Goal: Information Seeking & Learning: Check status

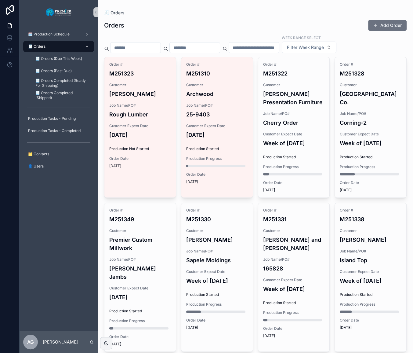
click at [166, 175] on link "Order # M251323 Customer [PERSON_NAME] Job Name/PO# Rough Lumber Customer Expec…" at bounding box center [140, 127] width 72 height 141
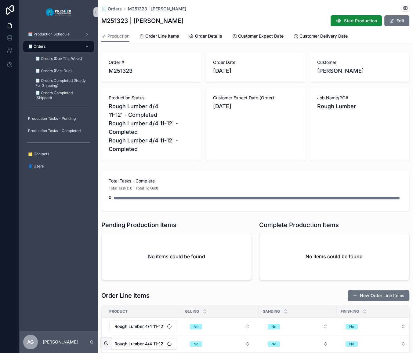
click at [57, 44] on div "🧾 Orders" at bounding box center [58, 47] width 63 height 10
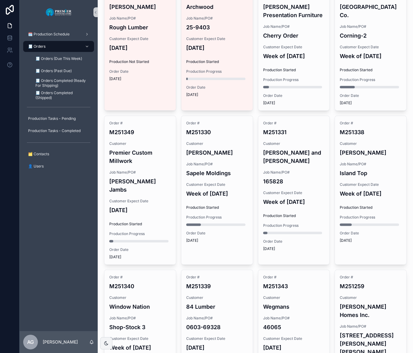
scroll to position [83, 0]
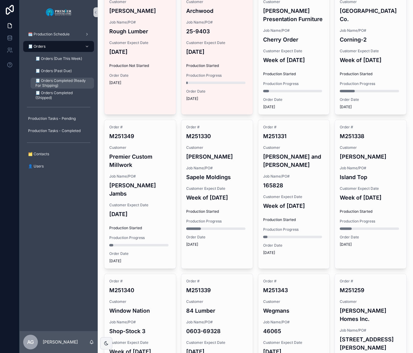
click at [52, 84] on span "🧾 Orders Completed (Ready For Shipping)" at bounding box center [61, 83] width 52 height 10
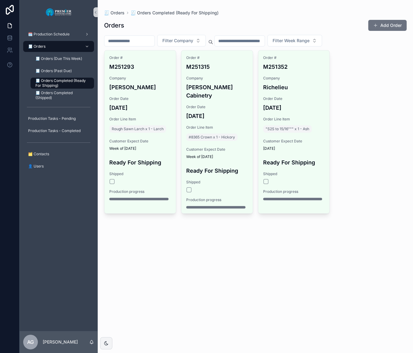
click at [296, 264] on div "🧾 Orders 🧾 Orders Completed (Ready For Shipping) Orders Add Order Filter Compan…" at bounding box center [255, 176] width 315 height 353
click at [288, 262] on div "🧾 Orders 🧾 Orders Completed (Ready For Shipping) Orders Add Order Filter Compan…" at bounding box center [255, 176] width 315 height 353
click at [79, 61] on div "🧾 Orders (Due This Week)" at bounding box center [62, 59] width 56 height 10
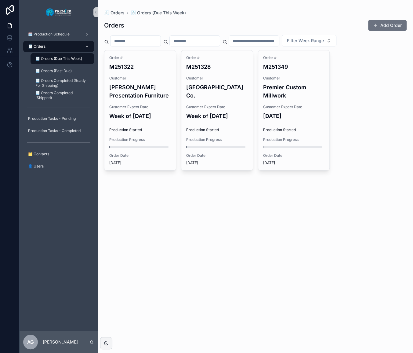
click at [74, 50] on div "🧾 Orders" at bounding box center [58, 47] width 63 height 10
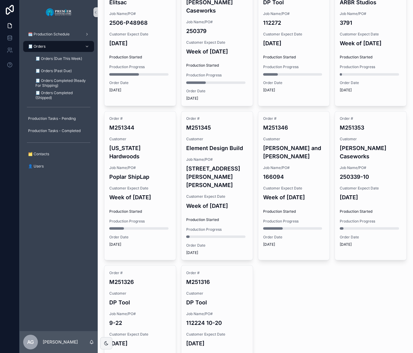
scroll to position [559, 0]
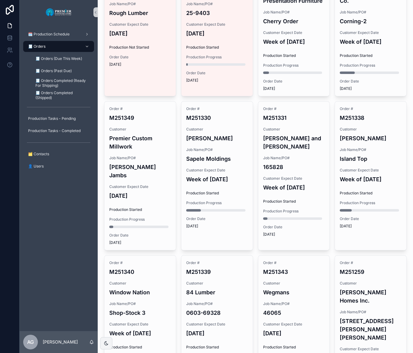
scroll to position [0, 0]
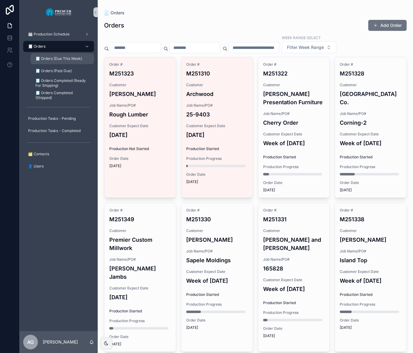
click at [75, 60] on span "🧾 Orders (Due This Week)" at bounding box center [58, 58] width 47 height 5
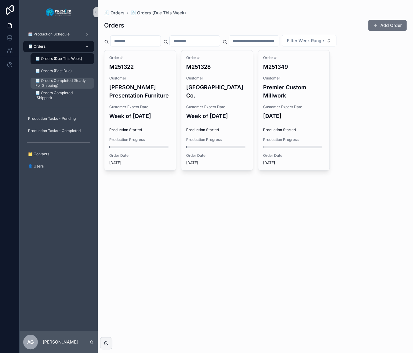
click at [75, 78] on span "🧾 Orders Completed (Ready For Shipping)" at bounding box center [61, 83] width 52 height 10
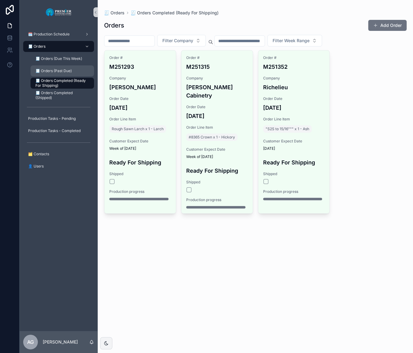
click at [74, 69] on div "🧾 Orders (Past Due)" at bounding box center [62, 71] width 56 height 10
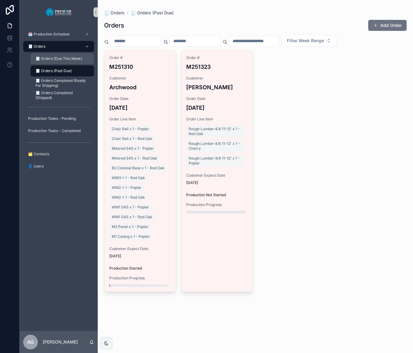
click at [74, 61] on div "🧾 Orders (Due This Week)" at bounding box center [62, 59] width 56 height 10
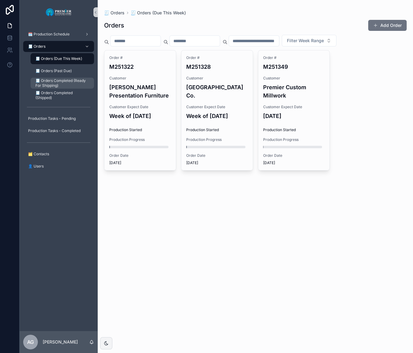
click at [75, 79] on span "🧾 Orders Completed (Ready For Shipping)" at bounding box center [61, 83] width 52 height 10
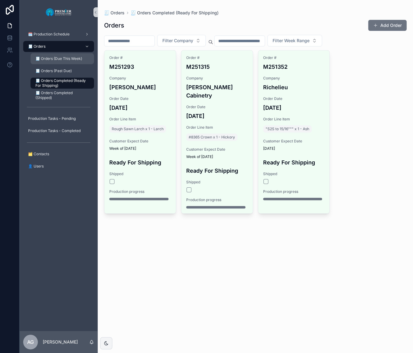
click at [67, 55] on div "🧾 Orders (Due This Week)" at bounding box center [62, 59] width 56 height 10
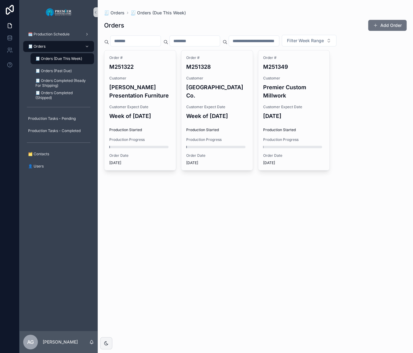
click at [62, 42] on div "🧾 Orders" at bounding box center [58, 47] width 63 height 10
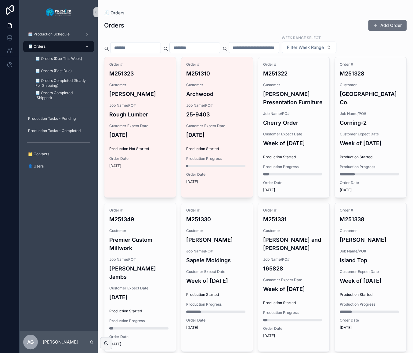
click at [271, 48] on input "scrollable content" at bounding box center [254, 47] width 50 height 9
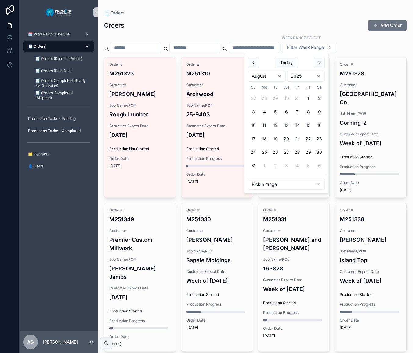
click at [220, 45] on input "scrollable content" at bounding box center [195, 47] width 50 height 9
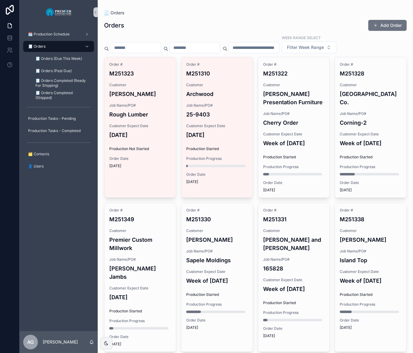
click at [153, 47] on input "scrollable content" at bounding box center [135, 47] width 50 height 9
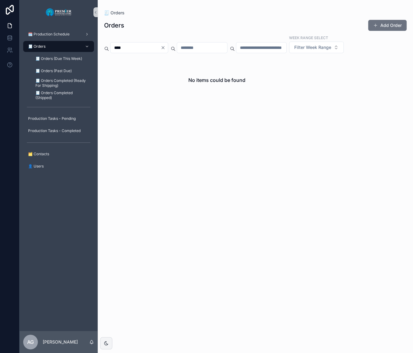
click at [114, 49] on input "****" at bounding box center [135, 47] width 50 height 9
click at [161, 46] on input "*******" at bounding box center [135, 47] width 50 height 9
type input "*******"
click at [165, 47] on icon "Clear" at bounding box center [163, 47] width 5 height 5
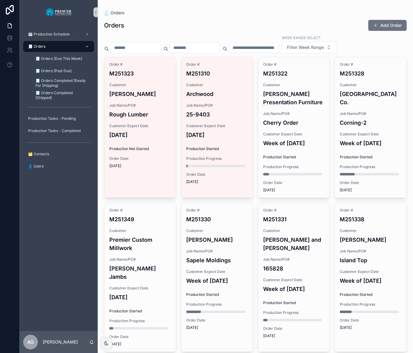
click at [61, 48] on div "🧾 Orders" at bounding box center [58, 47] width 63 height 10
click at [68, 79] on span "🧾 Orders Completed (Ready For Shipping)" at bounding box center [61, 83] width 52 height 10
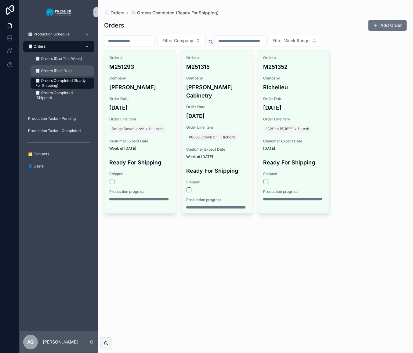
click at [70, 68] on span "🧾 Orders (Past Due)" at bounding box center [53, 70] width 36 height 5
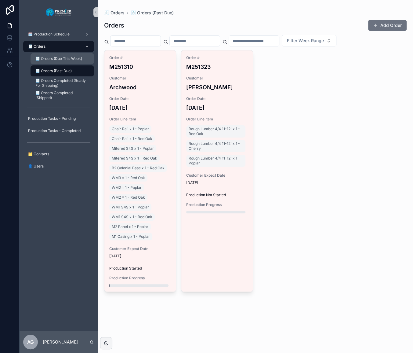
click at [70, 56] on span "🧾 Orders (Due This Week)" at bounding box center [58, 58] width 47 height 5
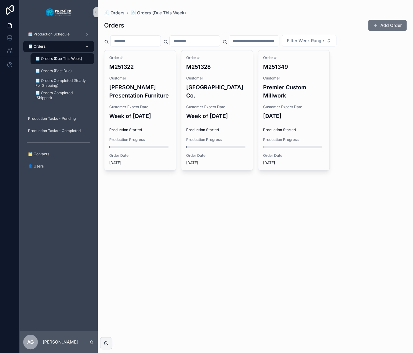
click at [70, 43] on div "🧾 Orders" at bounding box center [58, 47] width 63 height 10
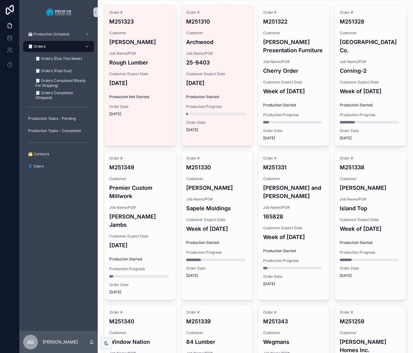
scroll to position [27, 0]
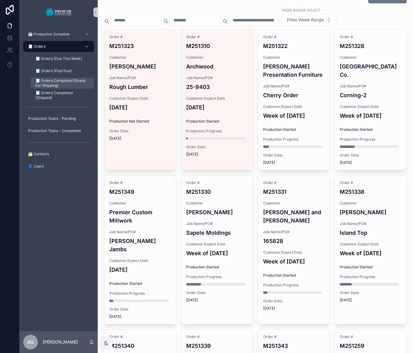
click at [69, 86] on span "🧾 Orders Completed (Ready For Shipping)" at bounding box center [61, 83] width 52 height 10
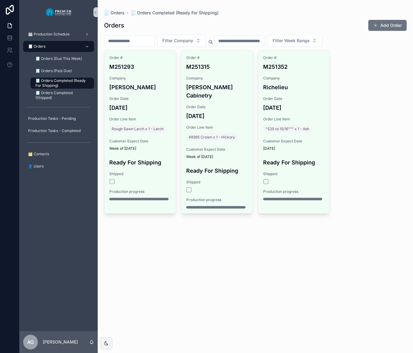
drag, startPoint x: 171, startPoint y: 242, endPoint x: 177, endPoint y: 236, distance: 8.4
click at [172, 241] on div "🧾 Orders 🧾 Orders Completed (Ready For Shipping) Orders Add Order Filter Compan…" at bounding box center [255, 176] width 315 height 353
click at [67, 48] on div "🧾 Orders" at bounding box center [58, 47] width 63 height 10
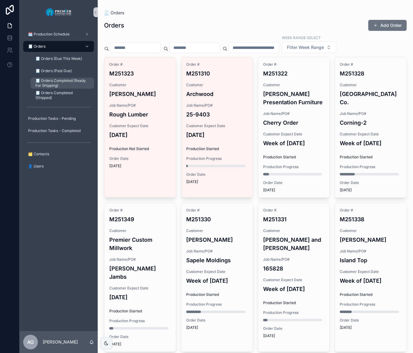
click at [66, 86] on span "🧾 Orders Completed (Ready For Shipping)" at bounding box center [61, 83] width 52 height 10
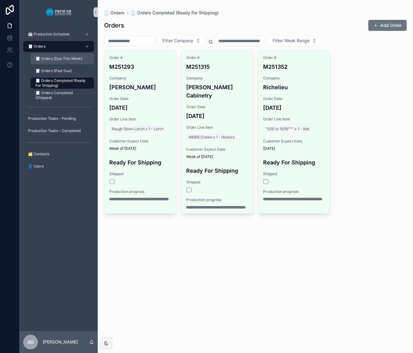
click at [66, 58] on span "🧾 Orders (Due This Week)" at bounding box center [58, 58] width 47 height 5
